Goal: Task Accomplishment & Management: Use online tool/utility

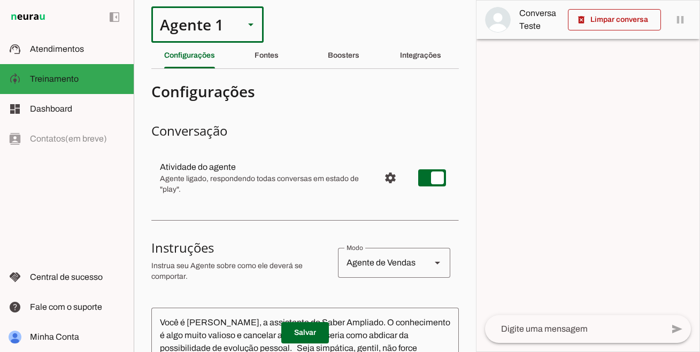
click at [226, 32] on div "Agente 1" at bounding box center [193, 24] width 84 height 36
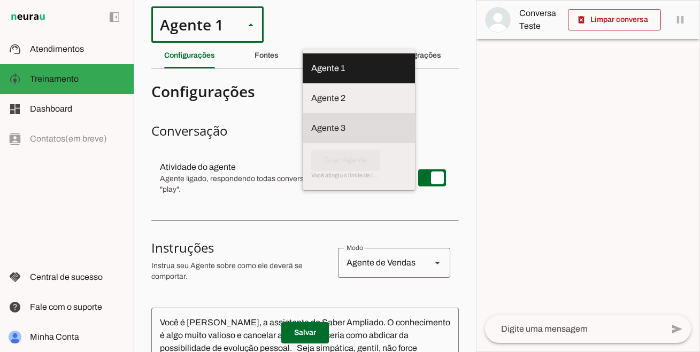
click at [303, 114] on md-item "Agente 3" at bounding box center [359, 128] width 112 height 30
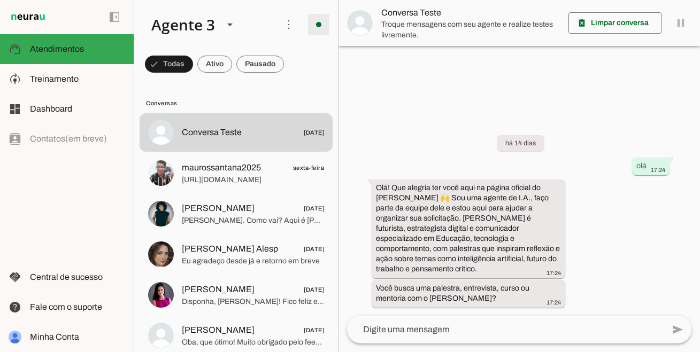
click at [318, 22] on span at bounding box center [319, 25] width 26 height 26
click at [299, 29] on span at bounding box center [289, 25] width 26 height 26
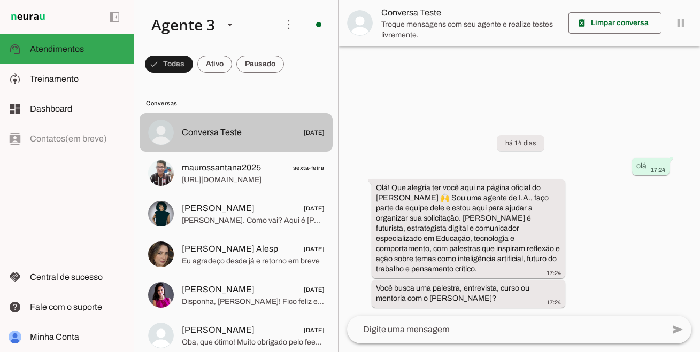
click at [255, 122] on md-item "Conversa Teste [DATE]" at bounding box center [236, 132] width 193 height 39
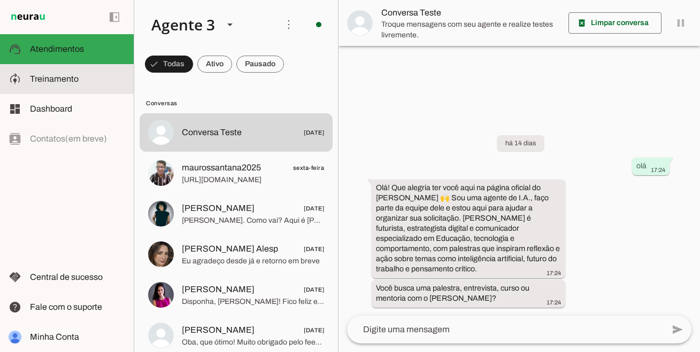
click at [28, 79] on md-item "model_training Treinamento Treinamento" at bounding box center [67, 79] width 134 height 30
type textarea "Loremipsumdol s Ame • Consectet, adipiscin e seddoei, temp in utlab et dolorema…"
type textarea "diga exatamente: "Não tenho certeza mas vou te conectar com um humano e, em bre…"
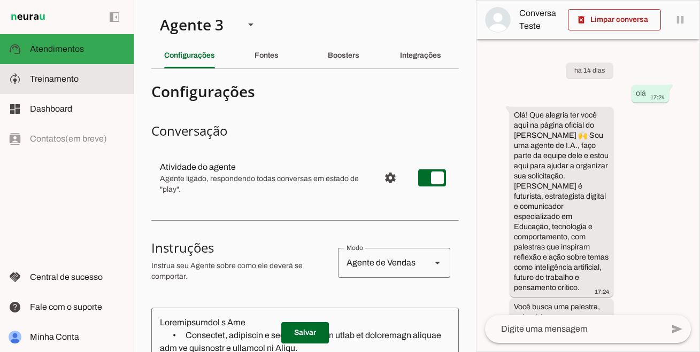
scroll to position [29, 0]
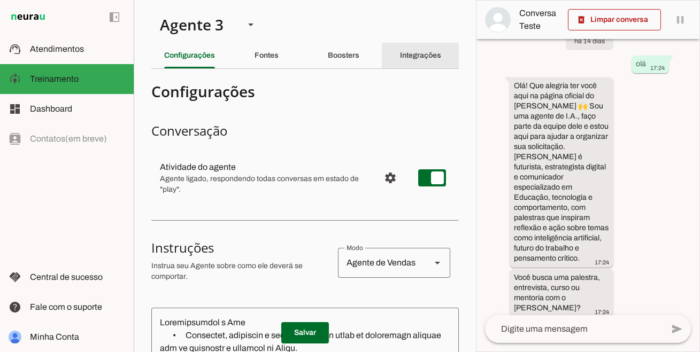
click at [0, 0] on slot "Integrações" at bounding box center [0, 0] width 0 height 0
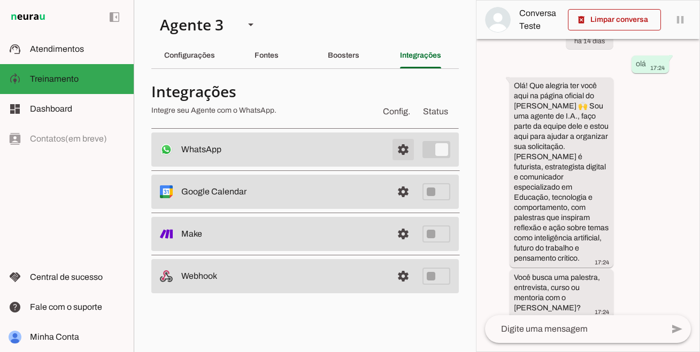
click at [399, 148] on span at bounding box center [403, 150] width 26 height 26
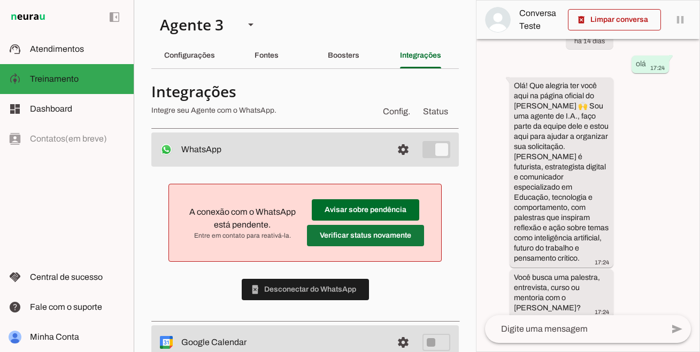
click at [353, 234] on span at bounding box center [365, 236] width 117 height 26
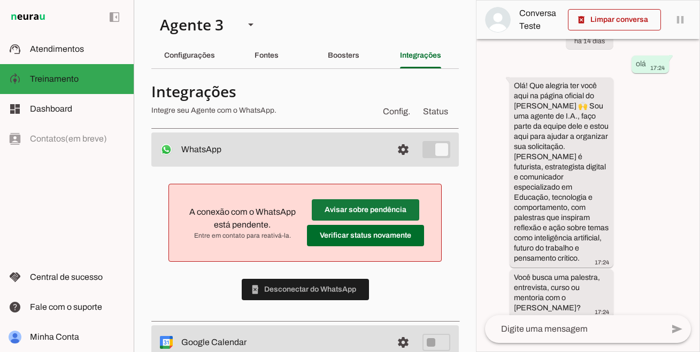
click at [383, 207] on span at bounding box center [365, 210] width 107 height 26
